Goal: Complete application form: Complete application form

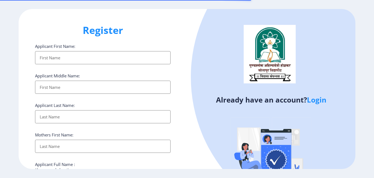
select select
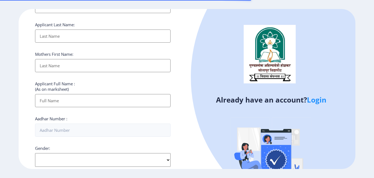
scroll to position [82, 0]
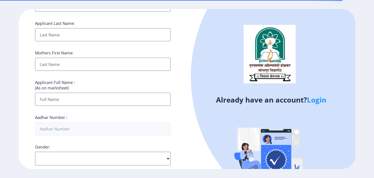
click at [320, 101] on link "Login" at bounding box center [316, 100] width 19 height 10
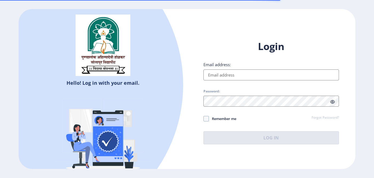
click at [236, 78] on input "Email address:" at bounding box center [271, 75] width 136 height 11
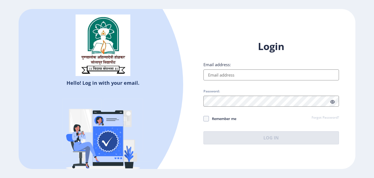
type input "sunildhallu123@gmail.com"
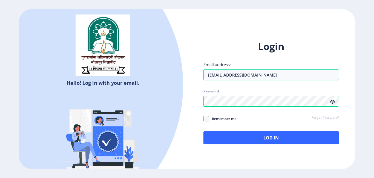
click at [331, 102] on icon at bounding box center [332, 102] width 5 height 4
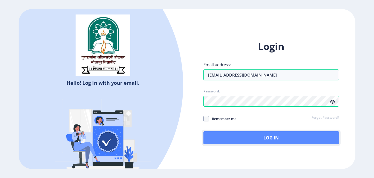
click at [270, 141] on button "Log In" at bounding box center [271, 137] width 136 height 13
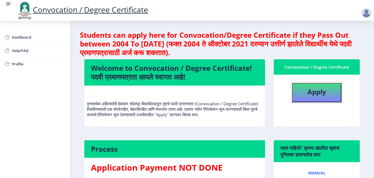
click at [327, 93] on button "Apply" at bounding box center [316, 92] width 49 height 19
select select
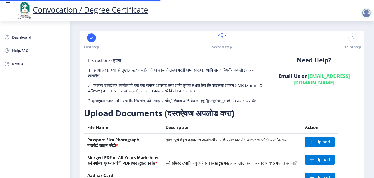
scroll to position [82, 0]
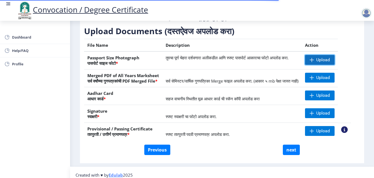
click at [330, 63] on span "Upload" at bounding box center [323, 59] width 14 height 5
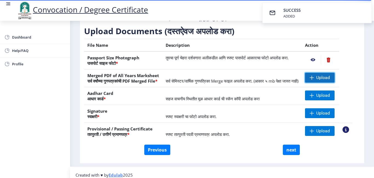
click at [323, 81] on span "Upload" at bounding box center [323, 77] width 14 height 5
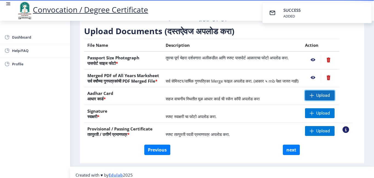
click at [326, 98] on span "Upload" at bounding box center [323, 95] width 14 height 5
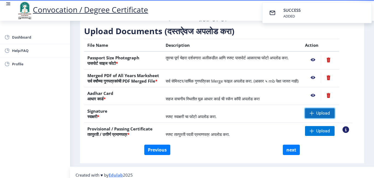
click at [322, 118] on span "Upload" at bounding box center [320, 113] width 30 height 10
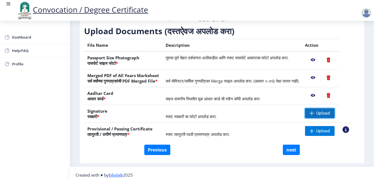
click at [329, 116] on span "Upload" at bounding box center [323, 113] width 14 height 5
click at [314, 116] on span at bounding box center [312, 113] width 4 height 4
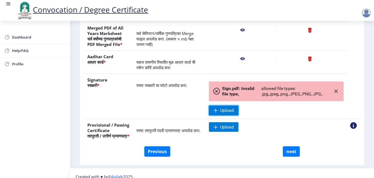
scroll to position [137, 0]
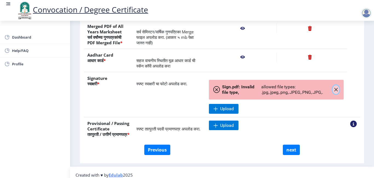
click at [336, 92] on icon "button" at bounding box center [336, 90] width 4 height 4
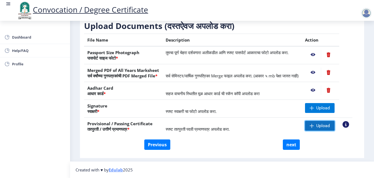
click at [330, 127] on span "Upload" at bounding box center [323, 125] width 14 height 5
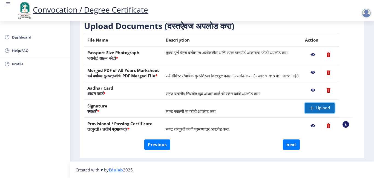
click at [335, 104] on span "Upload" at bounding box center [320, 108] width 30 height 10
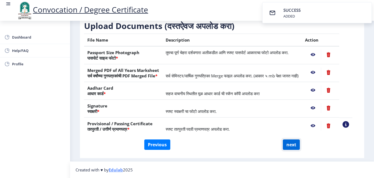
click at [291, 145] on button "next" at bounding box center [291, 145] width 17 height 10
select select
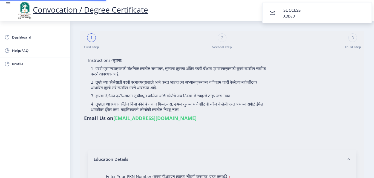
select select
type input "2013032510002259"
select select "Regular"
select select "2018"
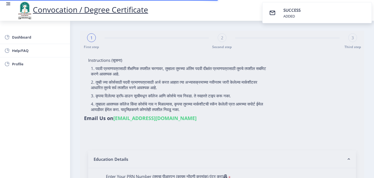
select select "May"
select select "Grade A"
type input "624657"
select select "Mechanical Engineering"
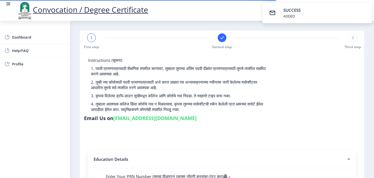
select select
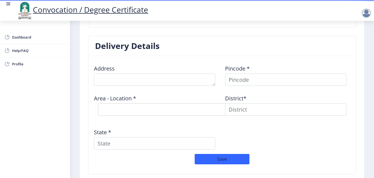
scroll to position [411, 0]
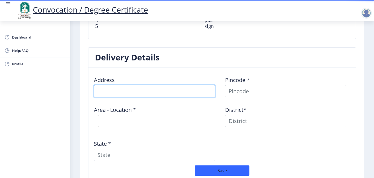
click at [142, 93] on textarea at bounding box center [154, 91] width 121 height 12
type textarea "Gat No. 1560, Shelarwasti, Dehu-Alandi Road Chikhali, Pune"
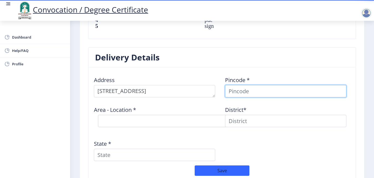
type input "Amane"
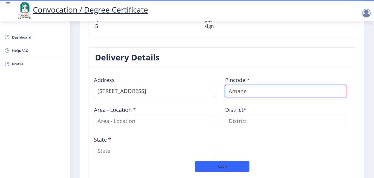
drag, startPoint x: 252, startPoint y: 93, endPoint x: 222, endPoint y: 96, distance: 30.1
click at [222, 96] on div "Pincode * Amane" at bounding box center [287, 84] width 131 height 25
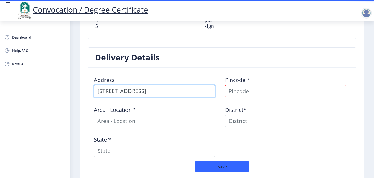
click at [196, 91] on textarea at bounding box center [154, 91] width 121 height 12
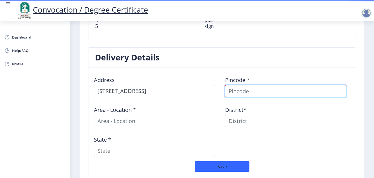
click at [267, 92] on input at bounding box center [285, 91] width 121 height 12
type input "411062"
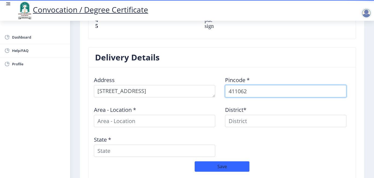
select select
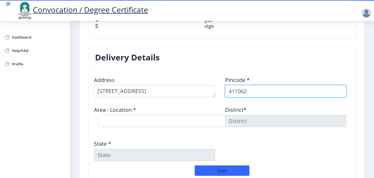
type input "411062"
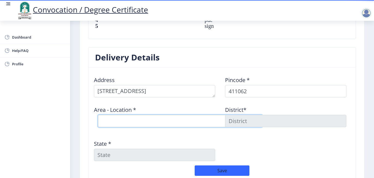
click at [123, 124] on select "Select Area Location Chikhali S.O Rupeenagar S.O Talawade B.O" at bounding box center [180, 121] width 164 height 12
select select "1: Object"
click at [98, 115] on select "Select Area Location Chikhali S.O Rupeenagar S.O Talawade B.O" at bounding box center [180, 121] width 164 height 12
type input "PUNE"
type input "Maharashtra"
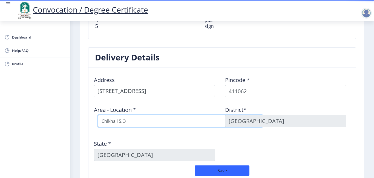
scroll to position [465, 0]
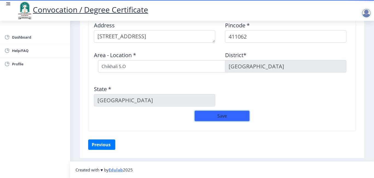
click at [224, 114] on button "Save" at bounding box center [222, 116] width 55 height 10
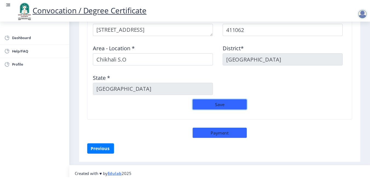
scroll to position [477, 0]
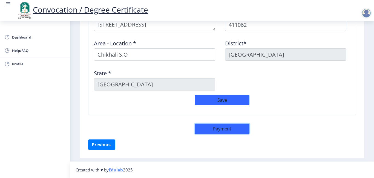
click at [233, 129] on button "Payment" at bounding box center [222, 129] width 55 height 10
select select "sealed"
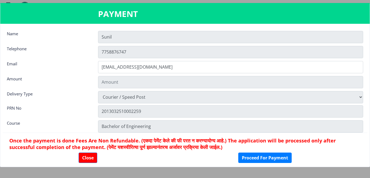
type input "2885"
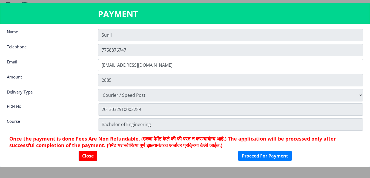
scroll to position [0, 0]
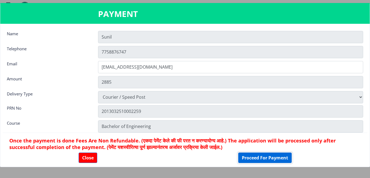
click at [273, 160] on button "Proceed For Payment" at bounding box center [264, 158] width 53 height 10
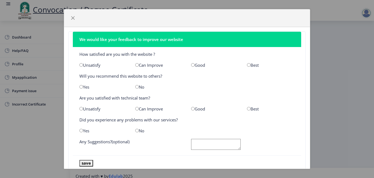
click at [247, 65] on input "radio" at bounding box center [249, 65] width 4 height 4
radio input "true"
click at [82, 86] on input "radio" at bounding box center [81, 87] width 4 height 4
radio input "true"
click at [247, 109] on input "radio" at bounding box center [249, 109] width 4 height 4
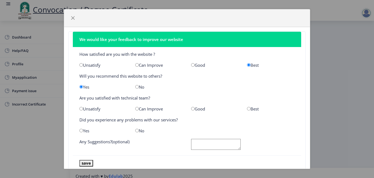
radio input "true"
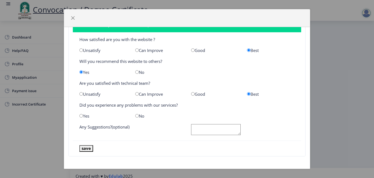
click at [83, 117] on input "radio" at bounding box center [81, 116] width 4 height 4
radio input "true"
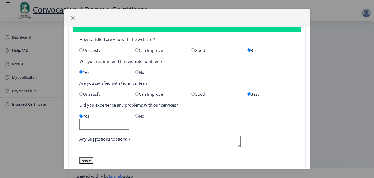
click at [135, 118] on div "No" at bounding box center [159, 115] width 56 height 5
click at [136, 115] on input "radio" at bounding box center [137, 116] width 4 height 4
radio input "true"
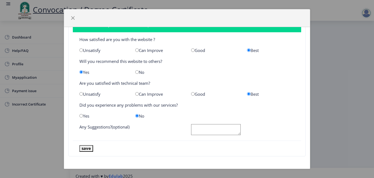
click at [223, 130] on textarea at bounding box center [216, 129] width 50 height 11
type textarea "GOOD Site"
click at [87, 146] on button "save" at bounding box center [86, 148] width 14 height 6
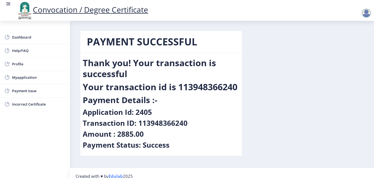
scroll to position [6, 0]
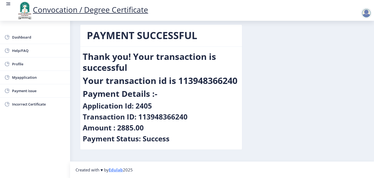
click at [370, 13] on div at bounding box center [366, 13] width 11 height 11
click at [351, 39] on link "Log out" at bounding box center [352, 42] width 44 height 13
